Goal: Communication & Community: Answer question/provide support

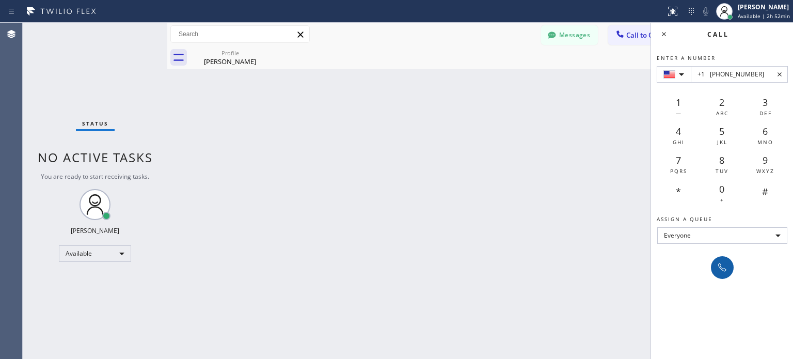
type input "+1 [PHONE_NUMBER]"
click at [722, 268] on icon at bounding box center [722, 267] width 8 height 8
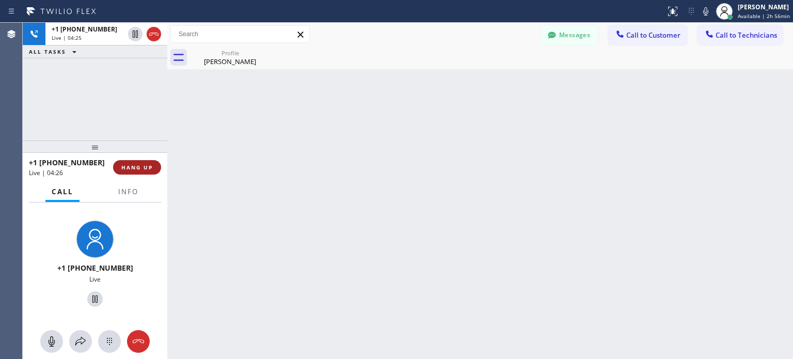
click at [144, 167] on span "HANG UP" at bounding box center [136, 167] width 31 height 7
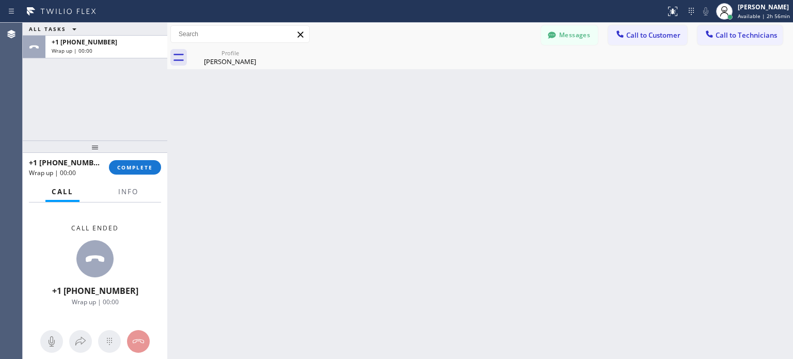
drag, startPoint x: 144, startPoint y: 167, endPoint x: 248, endPoint y: 152, distance: 105.3
click at [144, 167] on span "COMPLETE" at bounding box center [135, 167] width 36 height 7
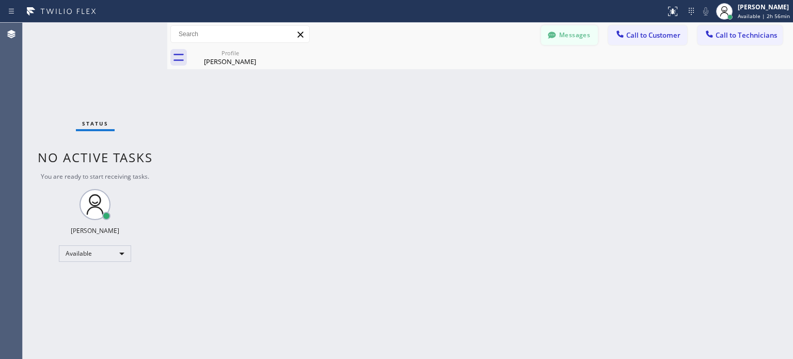
click at [583, 36] on button "Messages" at bounding box center [569, 35] width 57 height 20
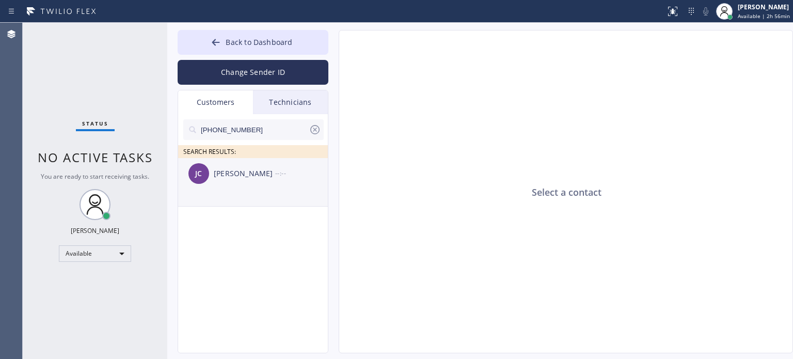
click at [261, 181] on div "[PERSON_NAME] --:--" at bounding box center [253, 173] width 151 height 31
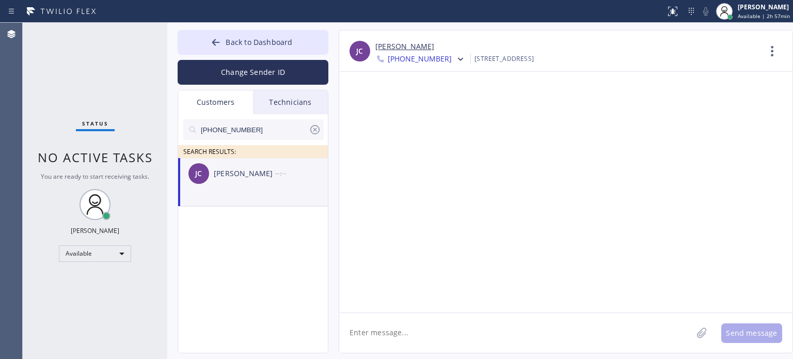
paste textarea "[URL][DOMAIN_NAME]"
type textarea "[URL][DOMAIN_NAME]"
click at [746, 332] on button "Send message" at bounding box center [751, 333] width 61 height 20
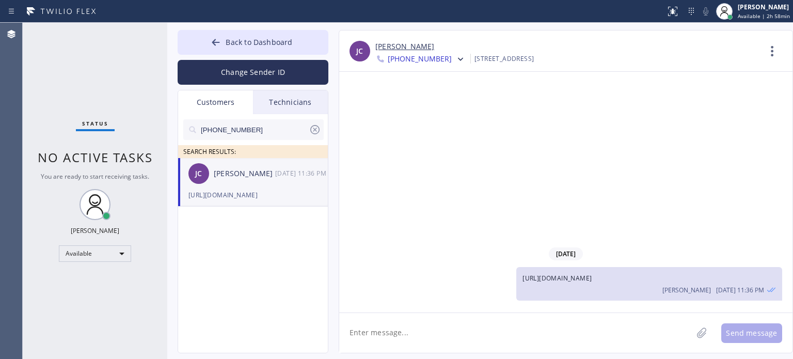
click at [535, 335] on textarea at bounding box center [515, 333] width 353 height 40
type textarea "Hello,this is [PERSON_NAME]"
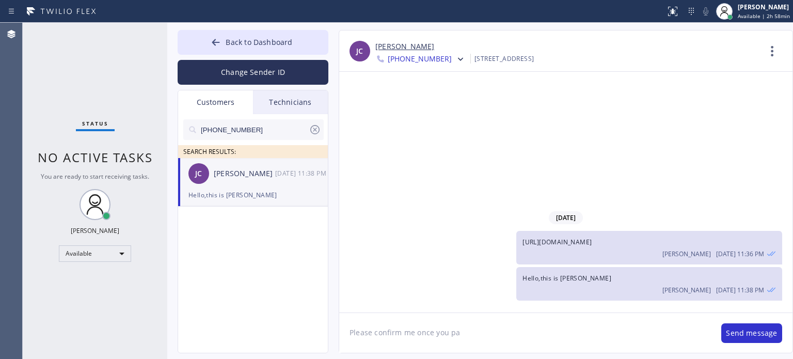
type textarea "Please confirm me once you pay"
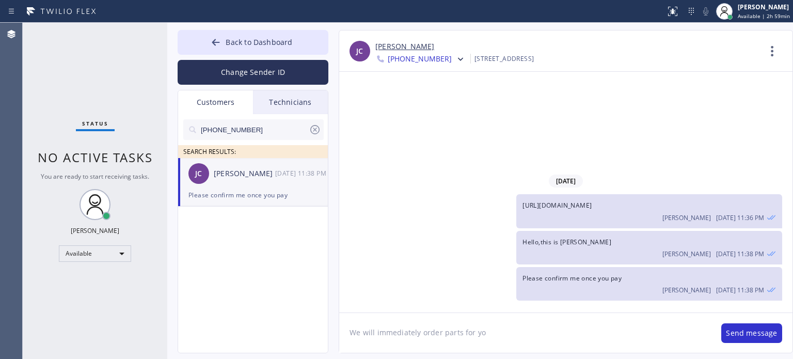
type textarea "We will immediately order parts for you"
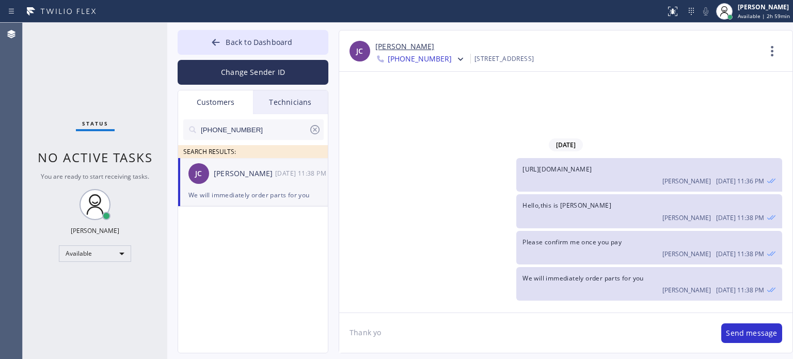
type textarea "Thank you"
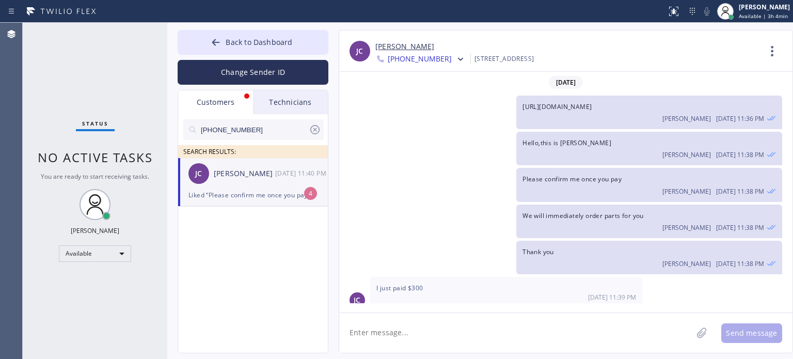
scroll to position [103, 0]
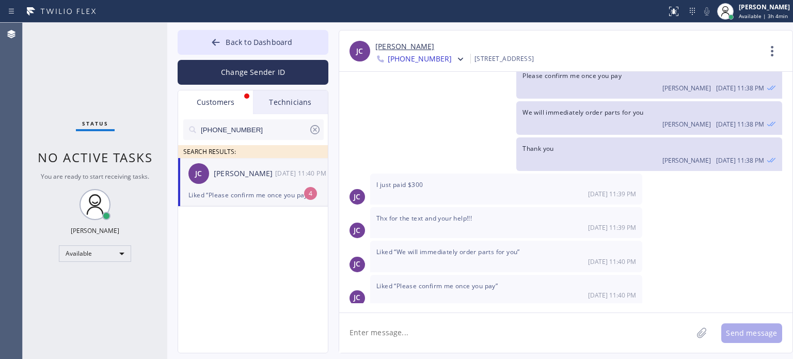
click at [510, 324] on textarea at bounding box center [515, 333] width 353 height 40
click at [444, 334] on textarea "Thank you for your update.Have a great day" at bounding box center [525, 333] width 372 height 40
click at [518, 338] on textarea "Thank you for your update. Have a great day" at bounding box center [525, 333] width 372 height 40
click at [441, 332] on textarea "Thank you for your update. Have a great day!" at bounding box center [525, 333] width 372 height 40
type textarea "Thank you for your update,sir. Have a great day!"
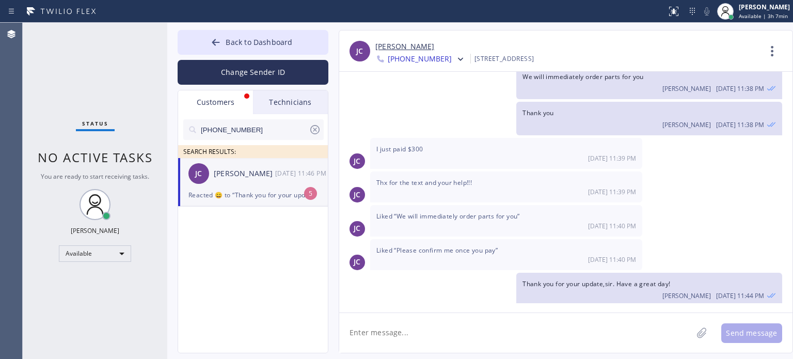
scroll to position [172, 0]
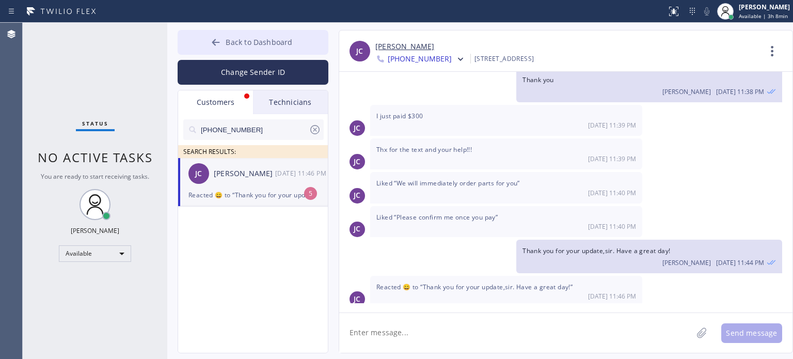
click at [207, 41] on button "Back to Dashboard" at bounding box center [253, 42] width 151 height 25
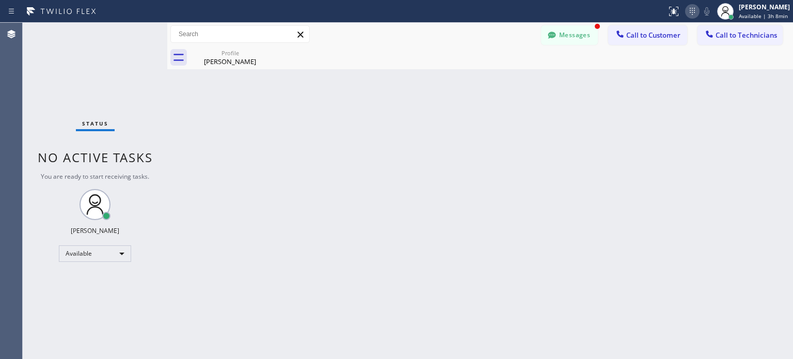
click at [688, 14] on icon at bounding box center [692, 11] width 12 height 12
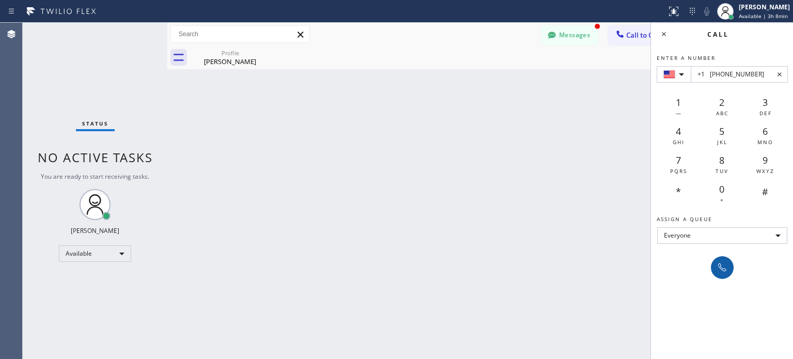
type input "+1 [PHONE_NUMBER]"
click at [728, 264] on icon at bounding box center [722, 267] width 12 height 12
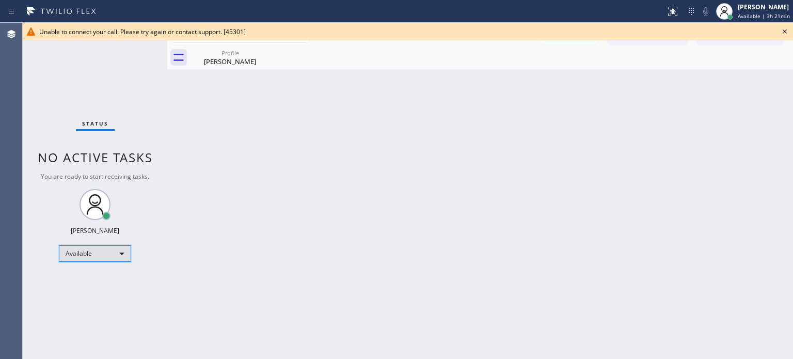
click at [117, 255] on div "Available" at bounding box center [95, 253] width 72 height 17
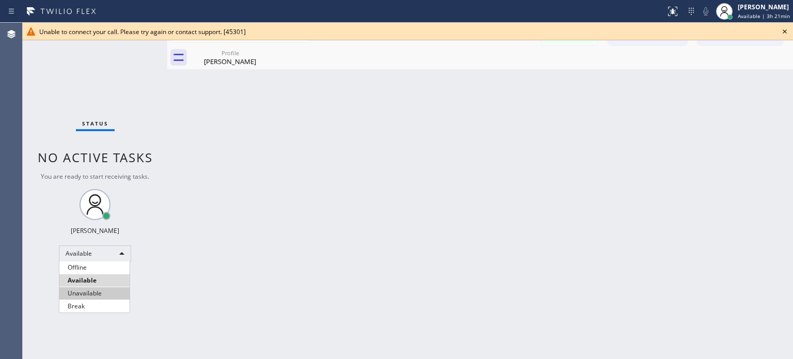
click at [107, 288] on li "Unavailable" at bounding box center [94, 293] width 70 height 12
